Goal: Information Seeking & Learning: Learn about a topic

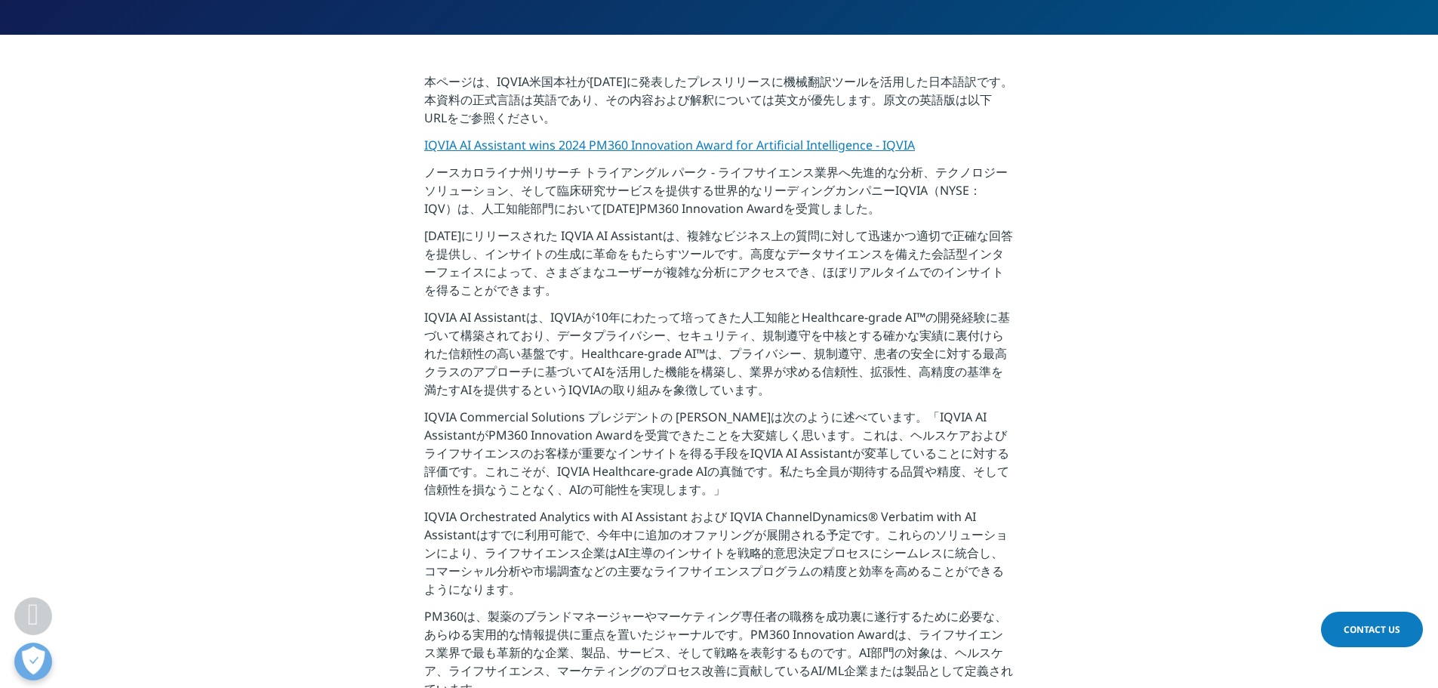
scroll to position [292, 0]
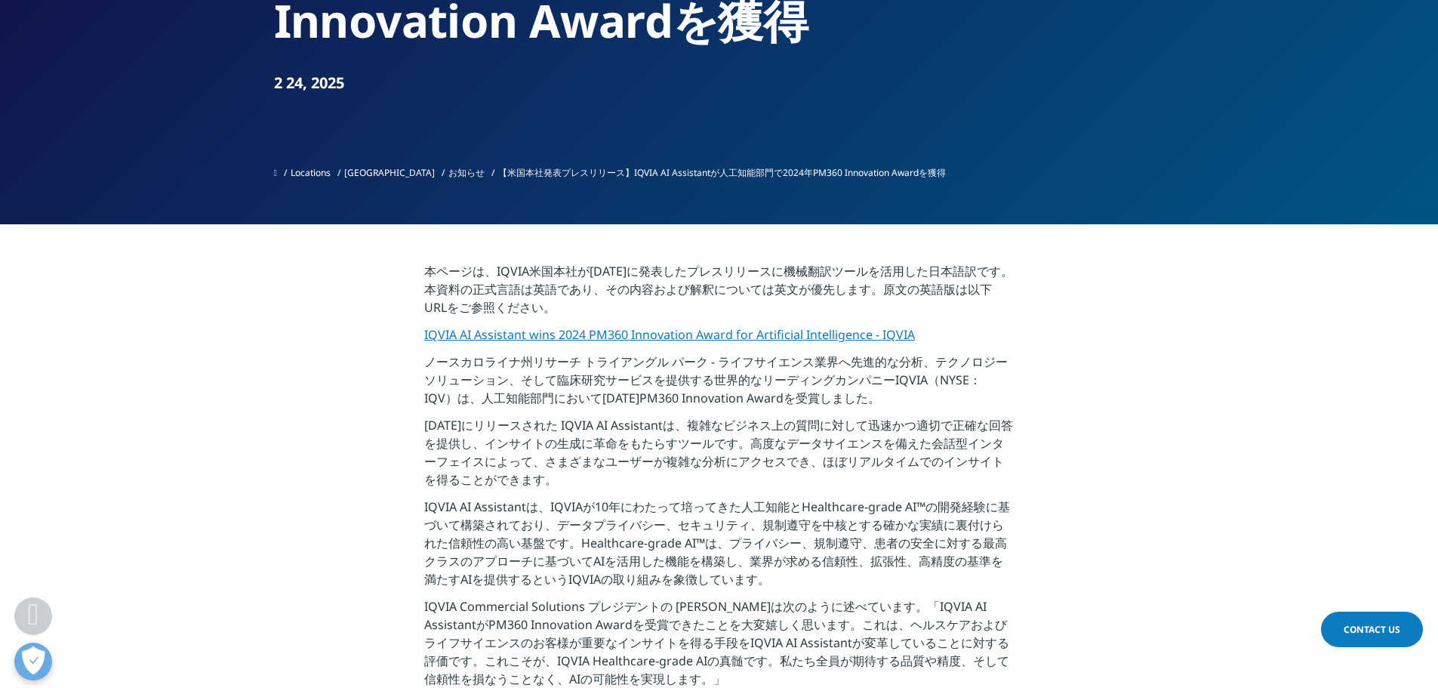
click at [615, 323] on p "本ページは、IQVIA米国本社が2025年2月24日に発表したプレスリリースに機械翻訳ツールを活用した日本語訳です。本資料の正式言語は英語であり、その内容およ…" at bounding box center [718, 293] width 589 height 63
click at [611, 331] on link "IQVIA AI Assistant wins 2024 PM360 Innovation Award for Artificial Intelligence…" at bounding box center [669, 334] width 491 height 17
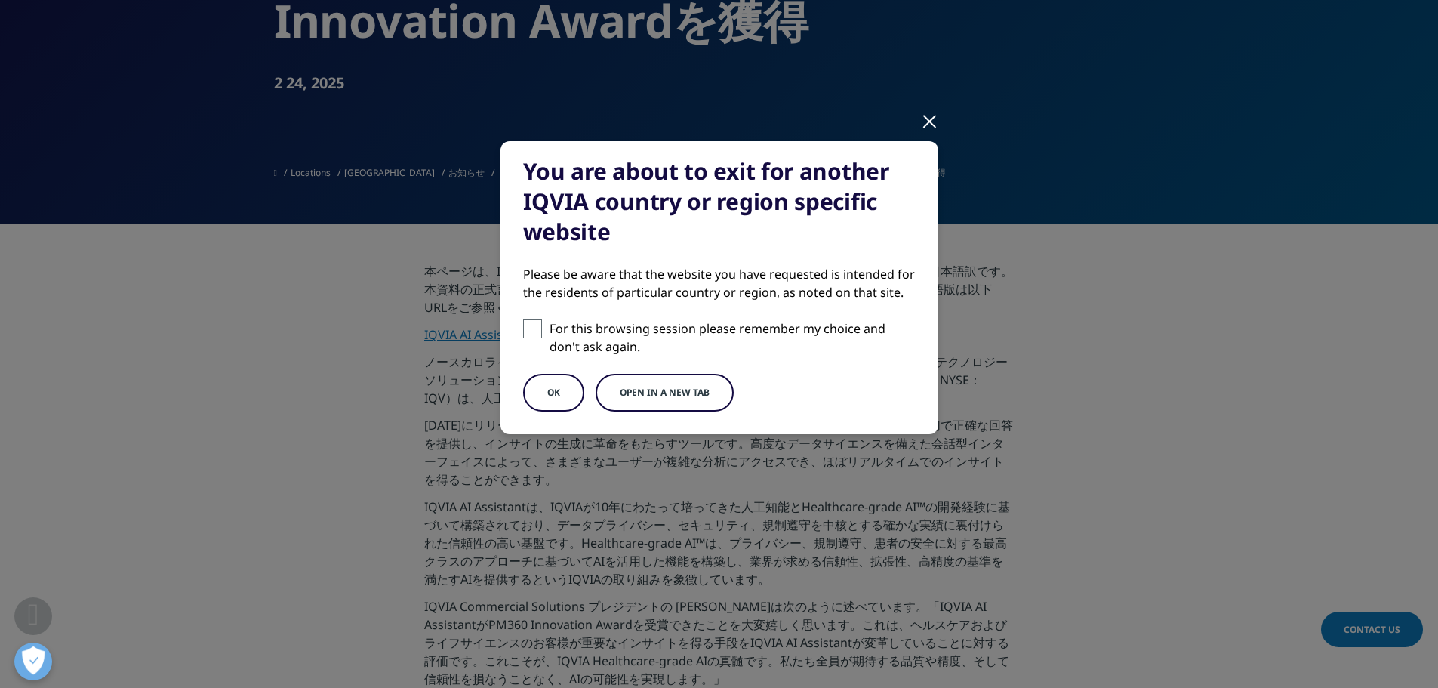
click at [934, 121] on div at bounding box center [929, 121] width 17 height 42
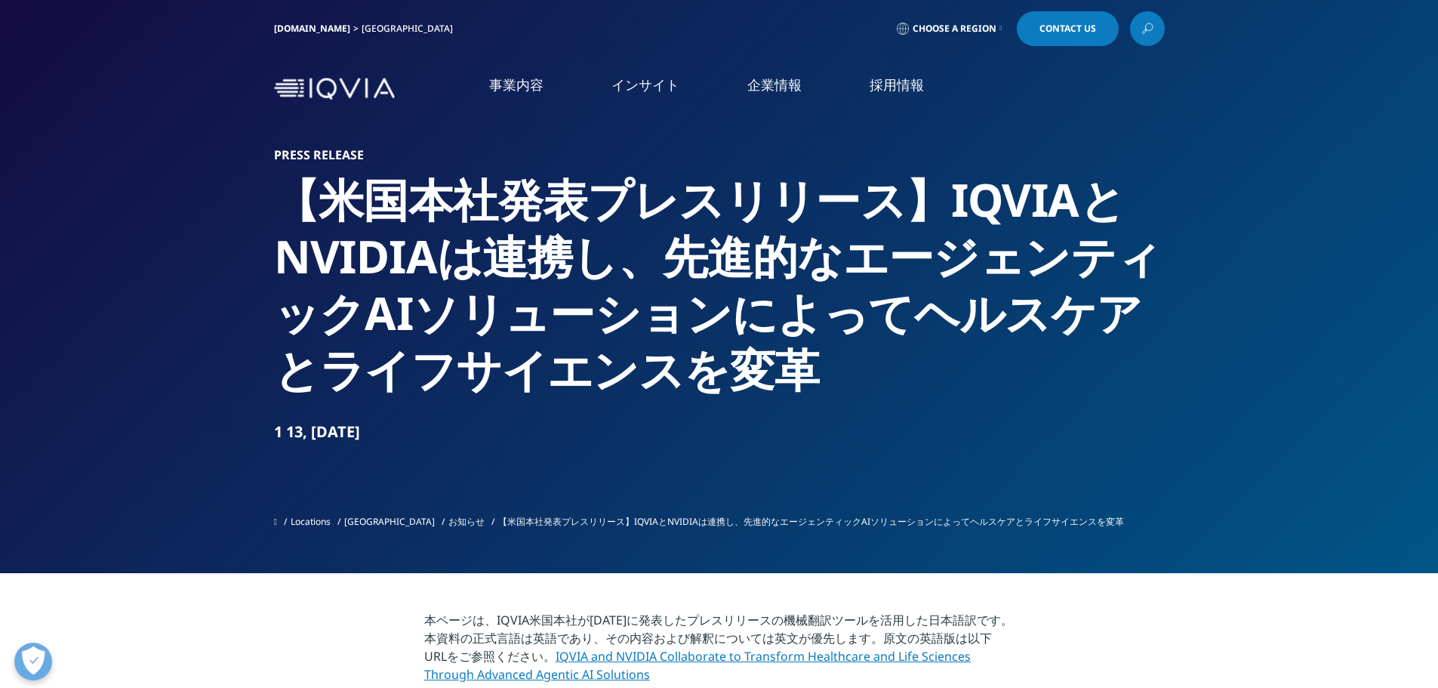
click at [109, 103] on div "事業内容 事業内容 医薬品・医療機器 臨床開発 Clinical Development in Japan 市場データ" at bounding box center [719, 89] width 1438 height 72
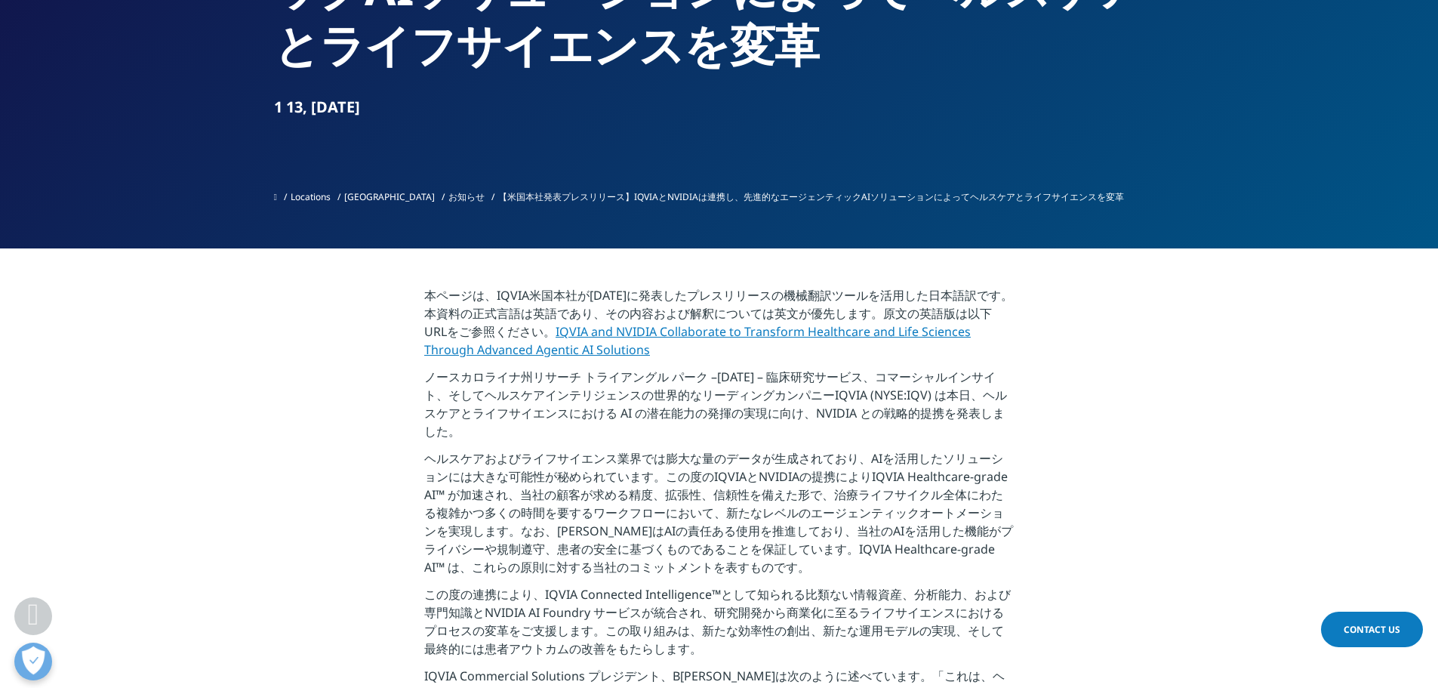
scroll to position [302, 0]
